Goal: Transaction & Acquisition: Purchase product/service

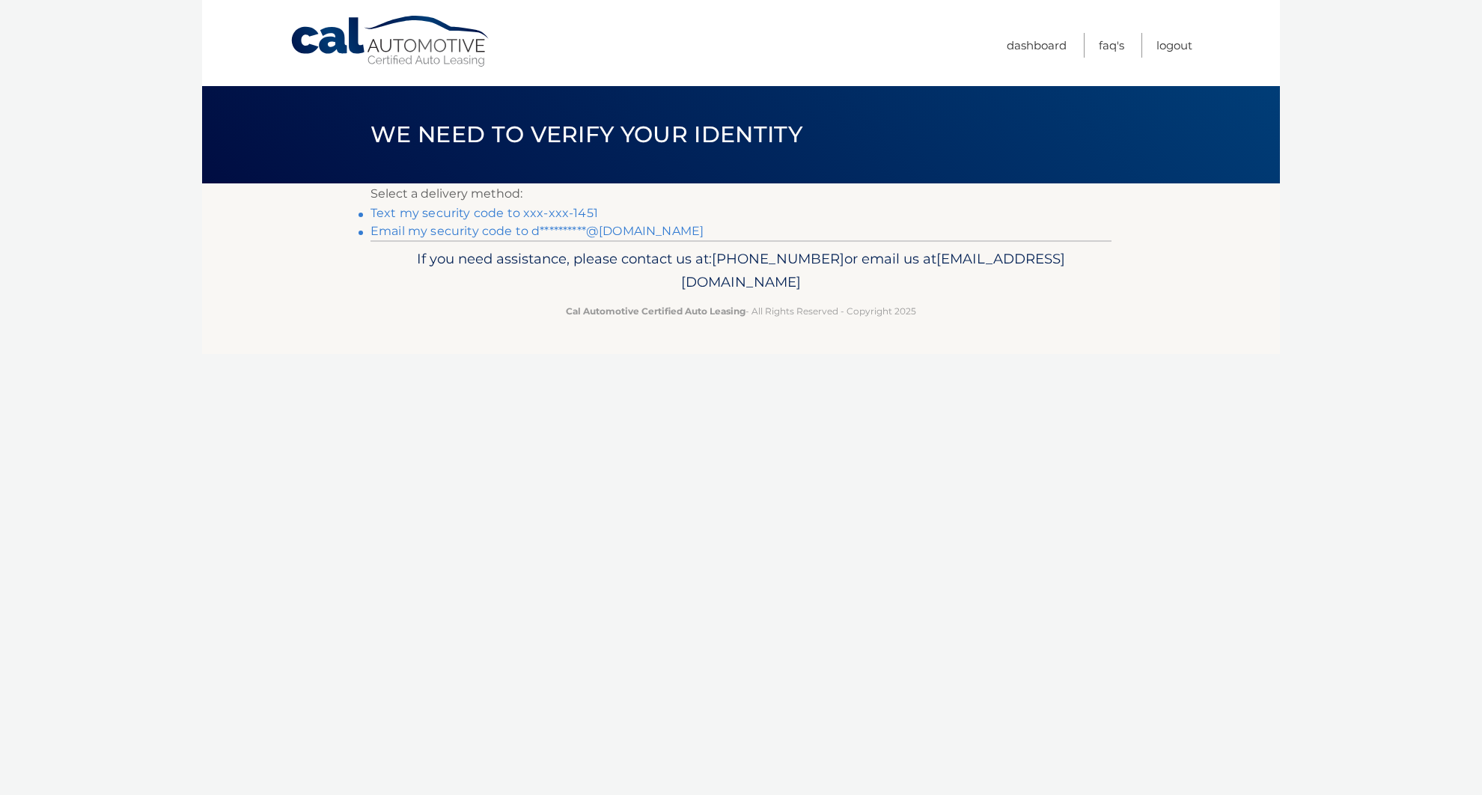
click at [570, 211] on link "Text my security code to xxx-xxx-1451" at bounding box center [485, 213] width 228 height 14
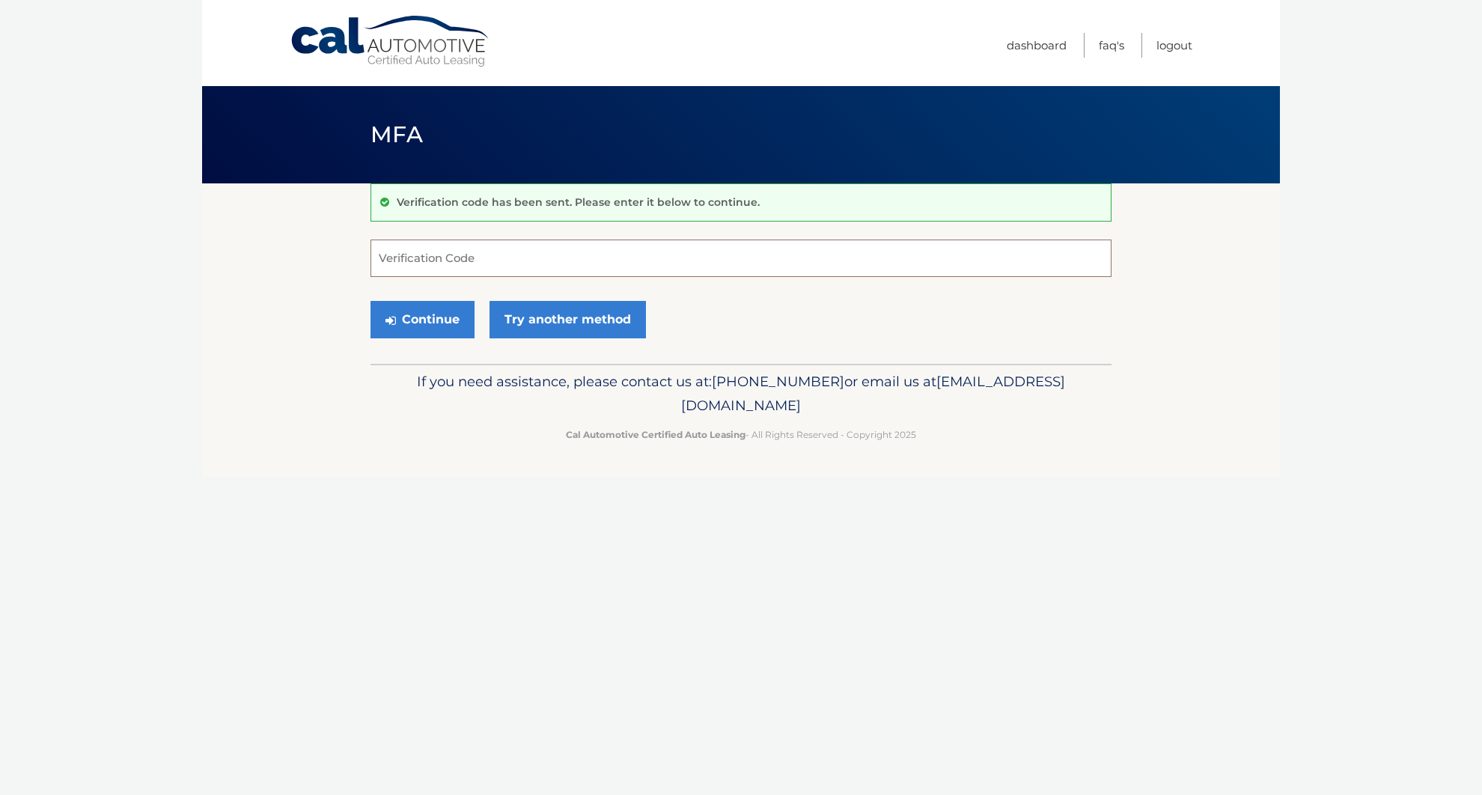
click at [532, 264] on input "Verification Code" at bounding box center [741, 258] width 741 height 37
type input "523162"
click at [422, 319] on button "Continue" at bounding box center [423, 319] width 104 height 37
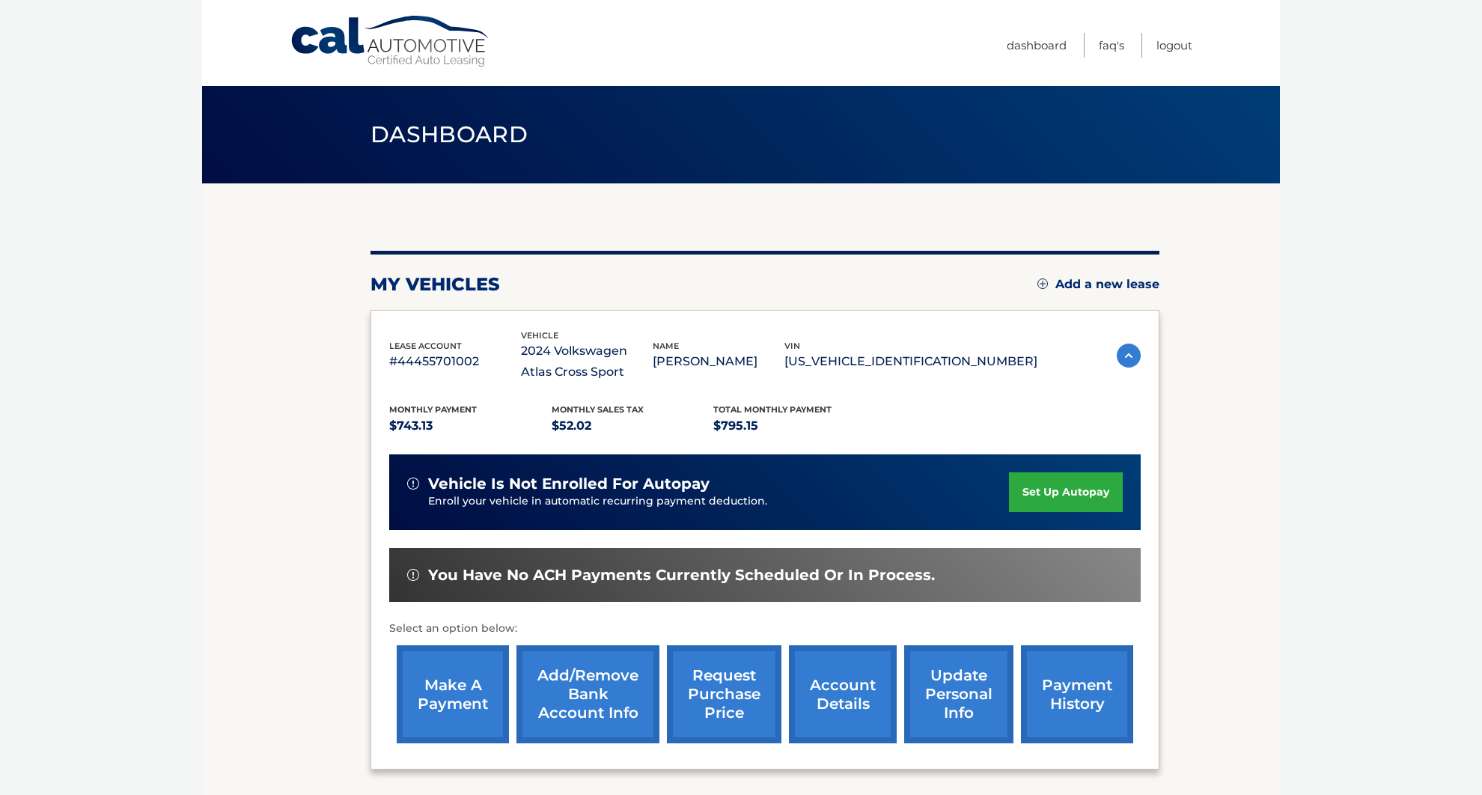
click at [442, 694] on link "make a payment" at bounding box center [453, 694] width 112 height 98
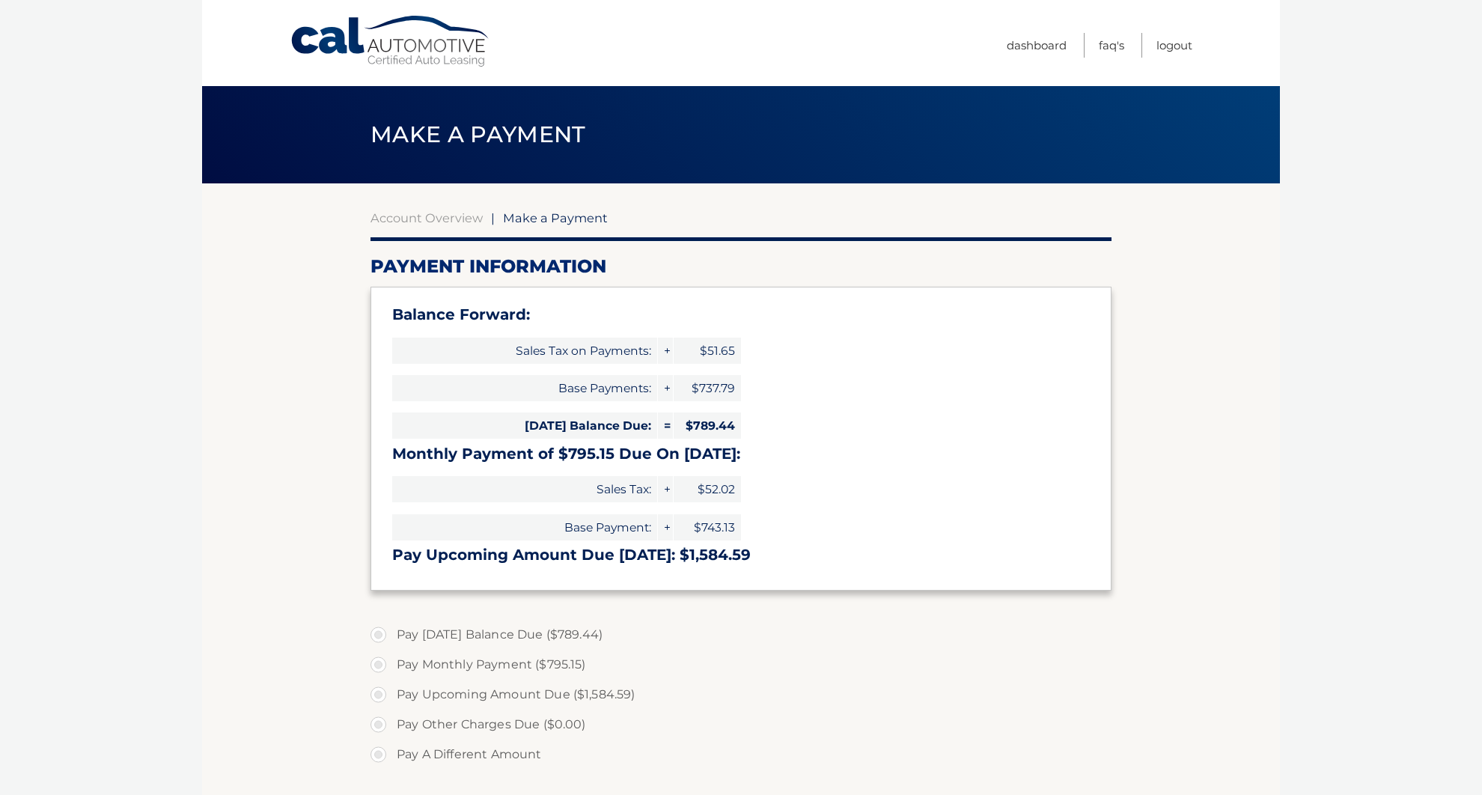
select select "NWE2YjdiMGEtN2JhNS00MmE5LTk4M2YtYjQxZjgxOWQ4OTRh"
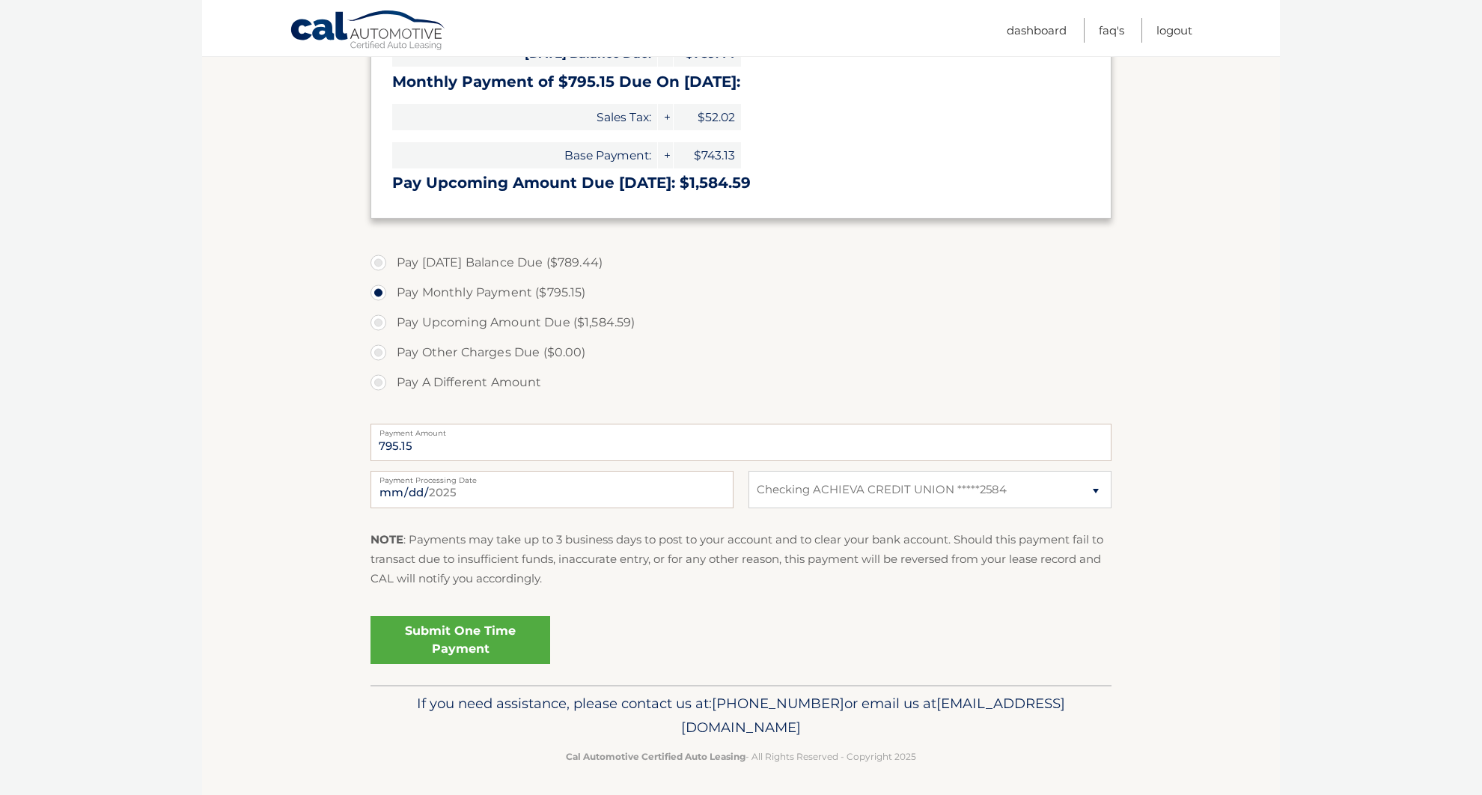
scroll to position [371, 0]
click at [493, 648] on link "Submit One Time Payment" at bounding box center [461, 641] width 180 height 48
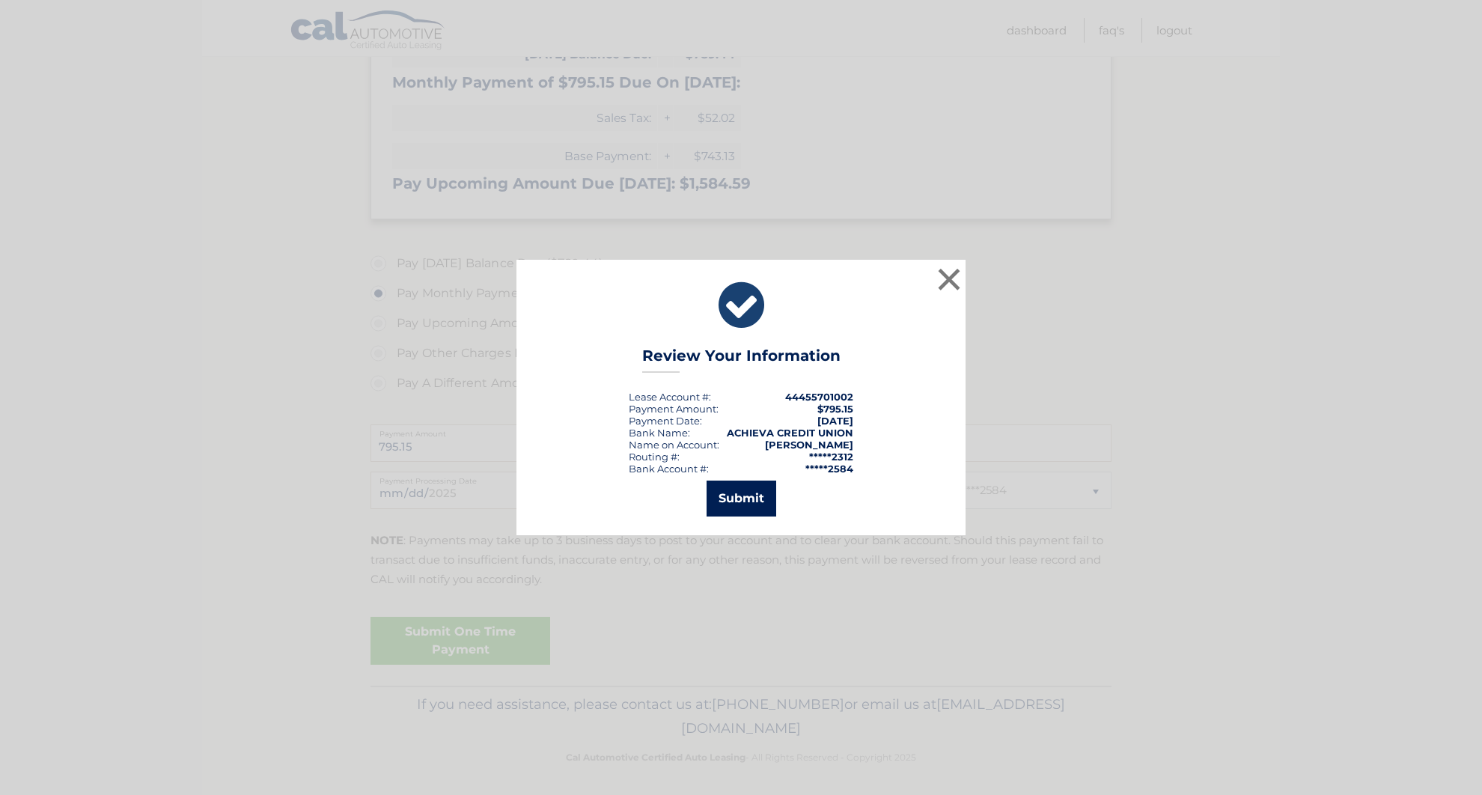
click at [728, 494] on button "Submit" at bounding box center [742, 499] width 70 height 36
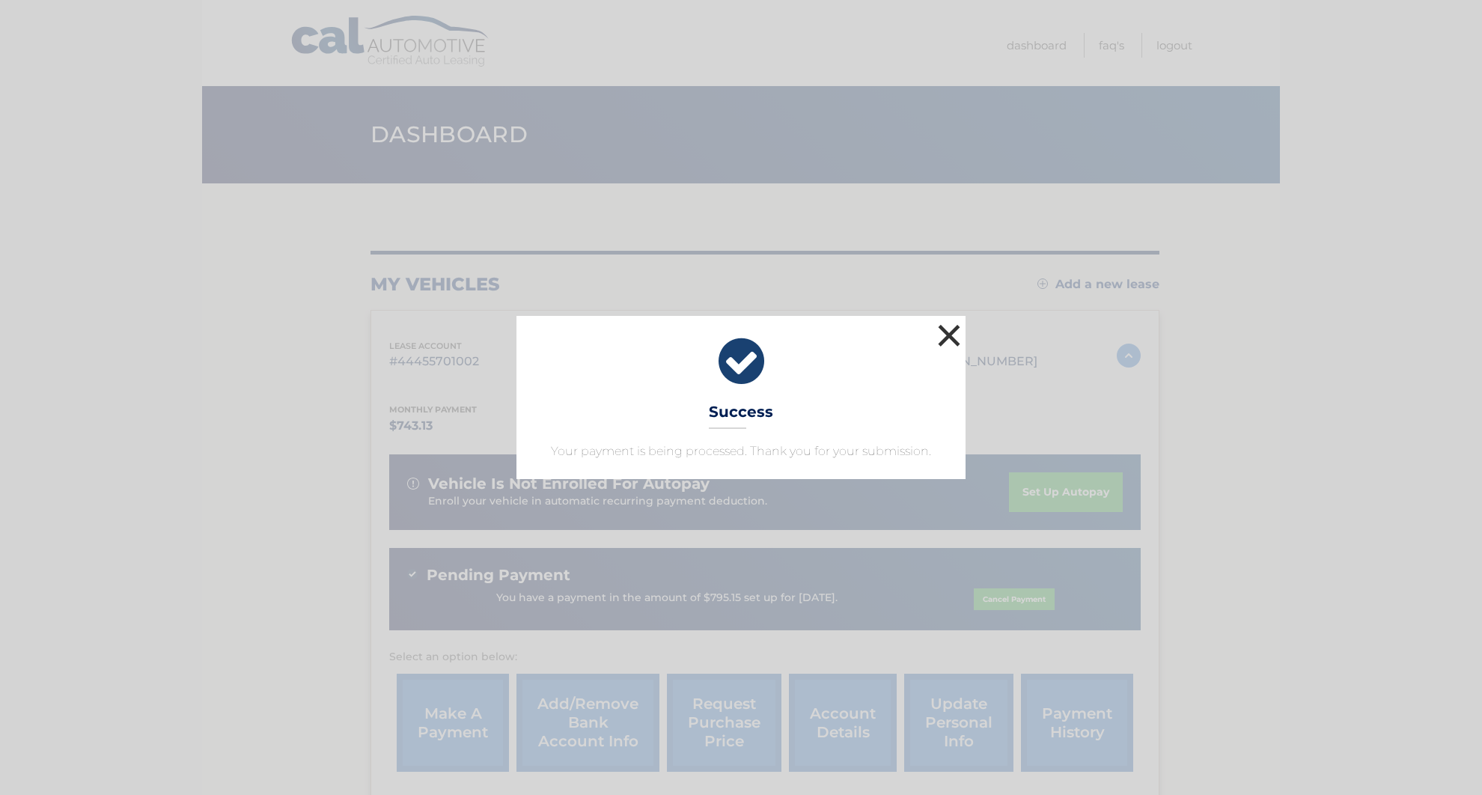
click at [948, 334] on button "×" at bounding box center [949, 335] width 30 height 30
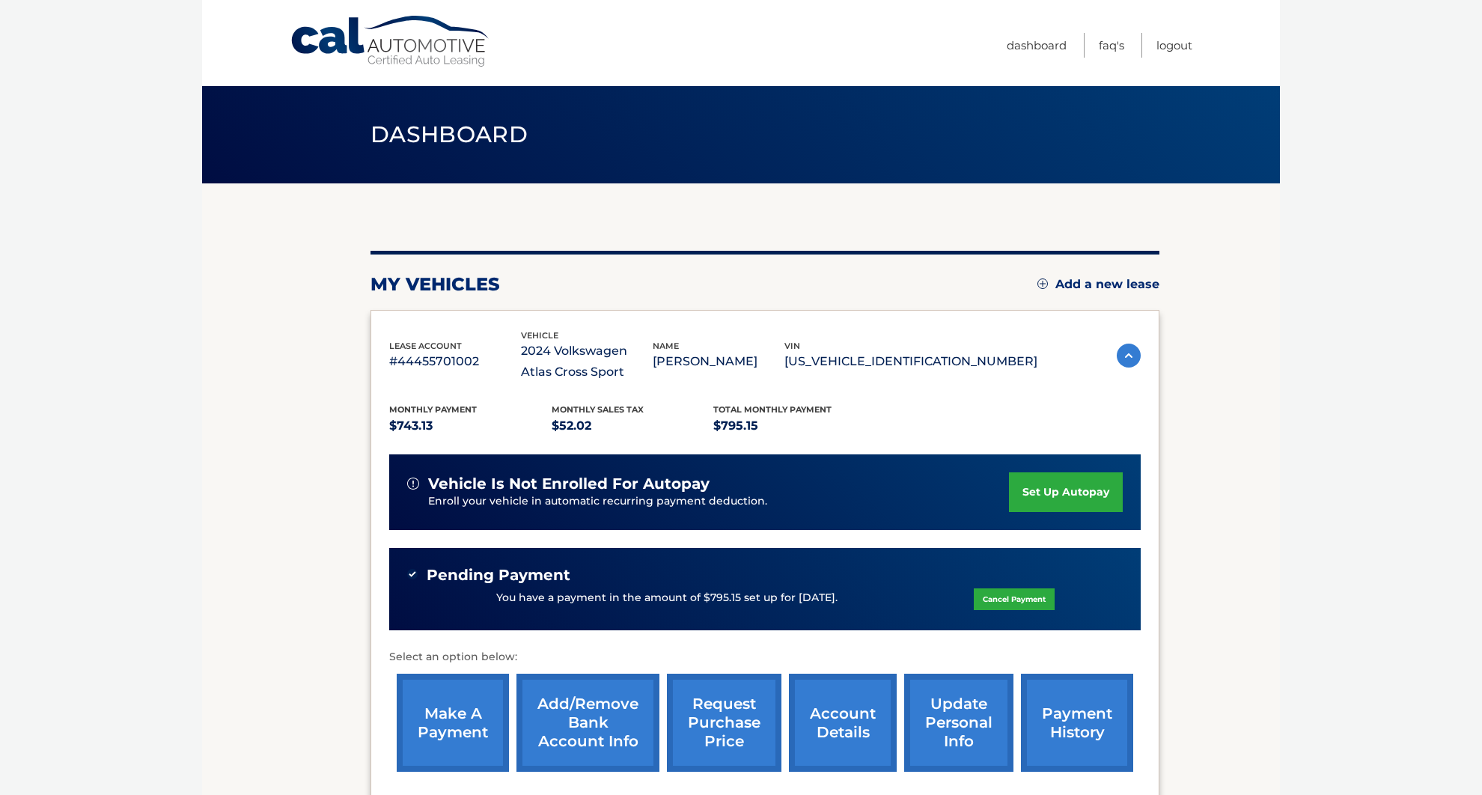
click at [840, 716] on link "account details" at bounding box center [843, 723] width 108 height 98
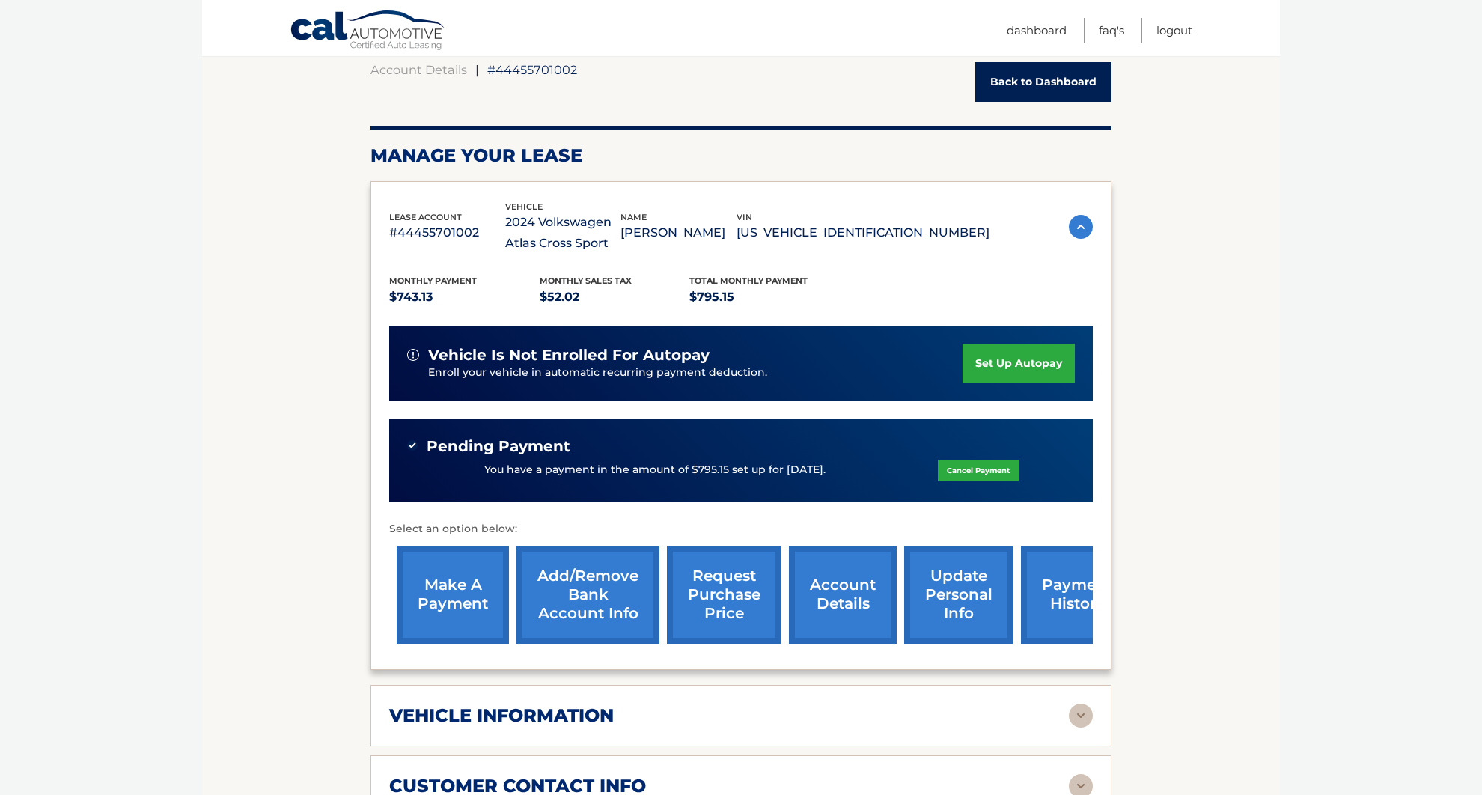
scroll to position [149, 0]
